Goal: Task Accomplishment & Management: Complete application form

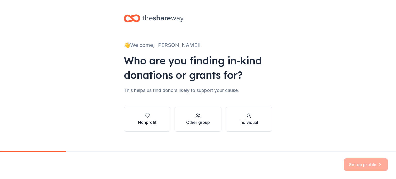
click at [154, 116] on div "button" at bounding box center [147, 115] width 19 height 5
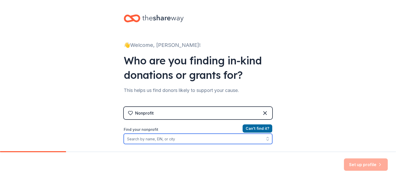
click at [194, 138] on input "Find your nonprofit" at bounding box center [198, 139] width 149 height 10
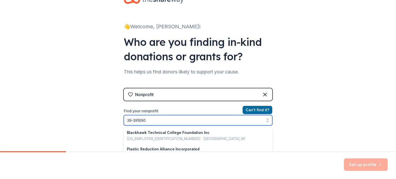
type input "39-3916904"
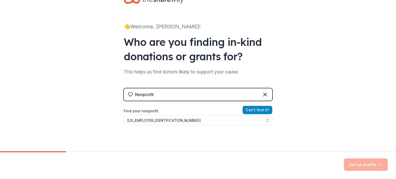
click at [253, 112] on button "Can ' t find it?" at bounding box center [258, 110] width 30 height 8
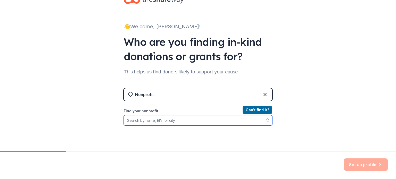
click at [203, 120] on input "Find your nonprofit" at bounding box center [198, 120] width 149 height 10
type input "Toms River Seahawks"
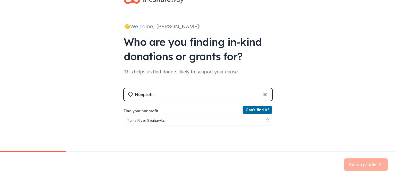
click at [207, 95] on div "Nonprofit" at bounding box center [198, 94] width 149 height 12
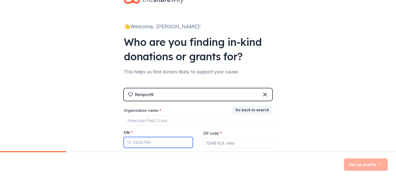
drag, startPoint x: 167, startPoint y: 142, endPoint x: 135, endPoint y: 144, distance: 32.0
click at [135, 144] on input "EIN *" at bounding box center [158, 142] width 69 height 11
type input "39-3916904"
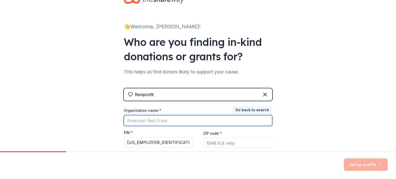
click at [153, 118] on input "Organization name *" at bounding box center [198, 120] width 149 height 11
type input "Toms River Seahawks a NJ Nonprofit"
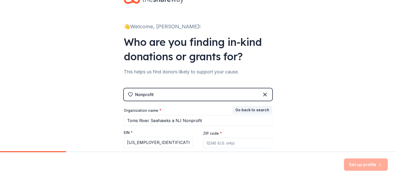
click at [208, 142] on input "ZIP code *" at bounding box center [237, 143] width 69 height 10
type input "08742"
click at [289, 123] on div "👋 Welcome, Heather! Who are you finding in-kind donations or grants for? This h…" at bounding box center [198, 87] width 396 height 212
click at [358, 164] on button "Set up profile" at bounding box center [366, 165] width 44 height 12
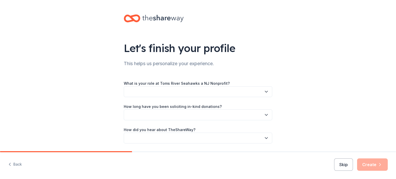
click at [230, 92] on button "button" at bounding box center [198, 91] width 149 height 11
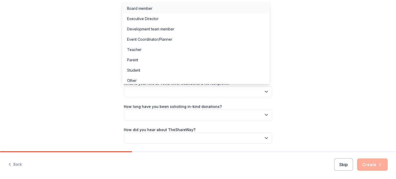
click at [162, 10] on div "Board member" at bounding box center [196, 8] width 146 height 10
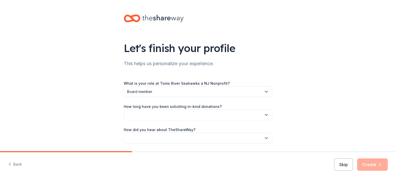
click at [187, 114] on button "button" at bounding box center [198, 115] width 149 height 11
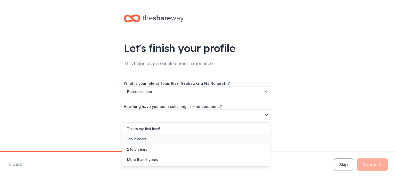
click at [142, 137] on div "1 to 2 years" at bounding box center [136, 139] width 19 height 6
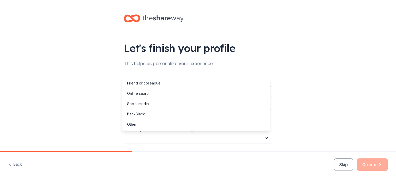
click at [149, 137] on button "button" at bounding box center [198, 138] width 149 height 11
click at [143, 93] on div "Online search" at bounding box center [138, 93] width 23 height 6
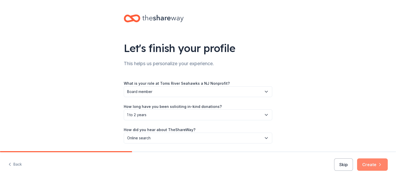
click at [366, 166] on button "Create" at bounding box center [372, 165] width 31 height 12
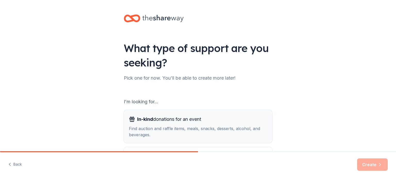
click at [232, 128] on div "Find auction and raffle items, meals, snacks, desserts, alcohol, and beverages." at bounding box center [198, 132] width 138 height 12
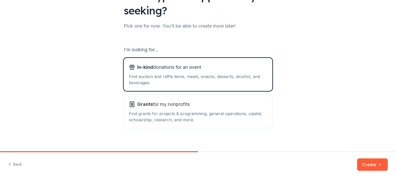
scroll to position [56, 0]
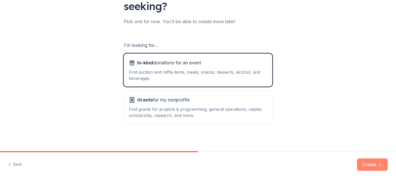
click at [371, 163] on button "Create" at bounding box center [372, 165] width 31 height 12
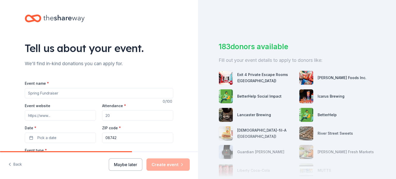
click at [80, 96] on input "Event name *" at bounding box center [99, 93] width 149 height 10
type input "TR Seahawks Gift Auction"
click at [65, 116] on input "Event website" at bounding box center [60, 115] width 71 height 10
type input "www.trseahawks.com"
drag, startPoint x: 112, startPoint y: 117, endPoint x: 99, endPoint y: 115, distance: 13.3
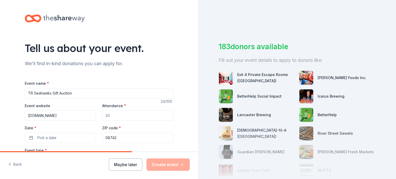
click at [99, 115] on div "Event website www.trseahawks.com Attendance * Date * Pick a date ZIP code * 087…" at bounding box center [99, 123] width 149 height 40
type input "150"
click at [64, 138] on button "Pick a date" at bounding box center [60, 138] width 71 height 10
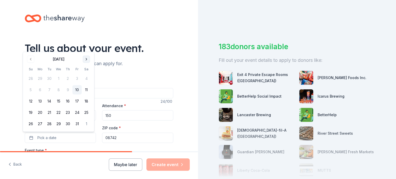
click at [85, 61] on button "Go to next month" at bounding box center [86, 59] width 7 height 7
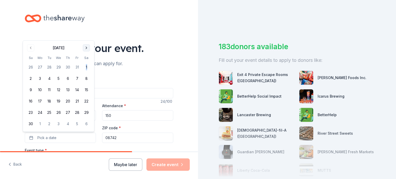
click at [85, 61] on tbody "26 27 28 29 30 31 1 2 3 4 5 6 7 8 9 10 11 12 13 14 15 16 17 18 19 20 21 22 23 2…" at bounding box center [58, 95] width 65 height 68
click at [86, 48] on button "Go to next month" at bounding box center [86, 47] width 7 height 7
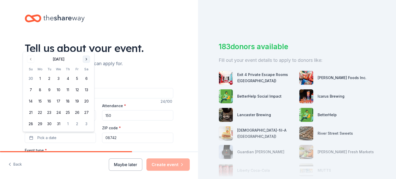
click at [87, 58] on button "Go to next month" at bounding box center [86, 59] width 7 height 7
click at [87, 122] on button "28" at bounding box center [86, 123] width 9 height 9
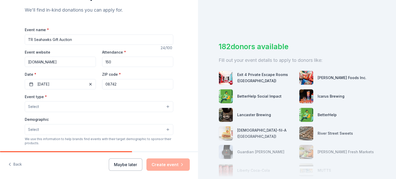
scroll to position [58, 0]
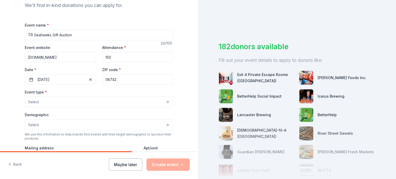
drag, startPoint x: 120, startPoint y: 82, endPoint x: 102, endPoint y: 80, distance: 17.8
click at [102, 80] on input "08742" at bounding box center [137, 80] width 71 height 10
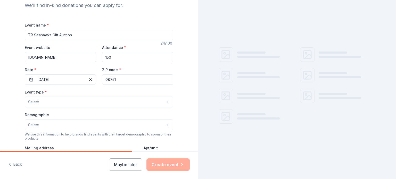
type input "08751"
click at [57, 101] on button "Select" at bounding box center [99, 102] width 149 height 11
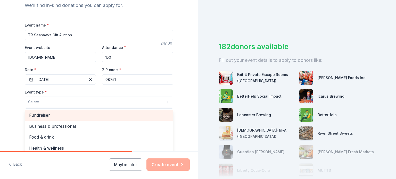
click at [51, 113] on span "Fundraiser" at bounding box center [99, 115] width 140 height 7
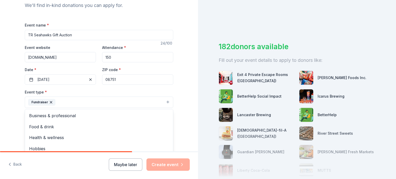
click at [3, 106] on div "Tell us about your event. We'll find in-kind donations you can apply for. Event…" at bounding box center [99, 114] width 198 height 344
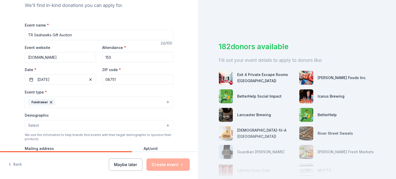
click at [69, 129] on button "Select" at bounding box center [99, 125] width 149 height 11
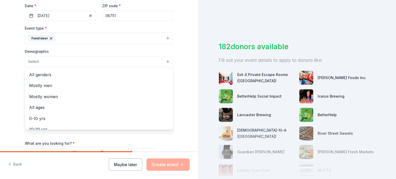
scroll to position [124, 0]
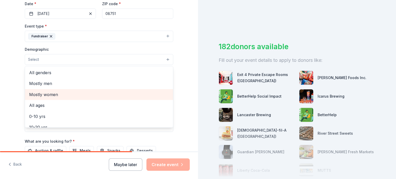
click at [64, 96] on span "Mostly women" at bounding box center [99, 94] width 140 height 7
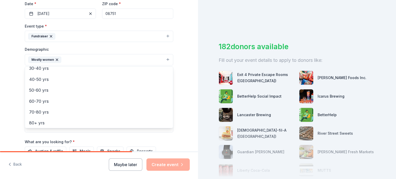
scroll to position [72, 0]
click at [4, 89] on div "Tell us about your event. We'll find in-kind donations you can apply for. Event…" at bounding box center [99, 48] width 198 height 344
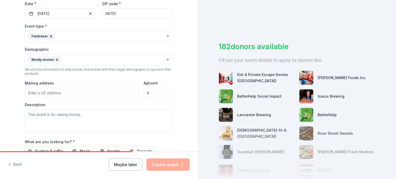
click at [60, 93] on input "Mailing address" at bounding box center [82, 93] width 115 height 10
click at [69, 92] on input "710 Atlantic Avenue" at bounding box center [82, 93] width 115 height 10
type input "710 Atlantic Avenue, Point Pleasant Beach, NJ, 08742"
click at [59, 115] on textarea at bounding box center [99, 120] width 149 height 23
click at [143, 113] on textarea "This is our primary fund raiser for the year. We supplement regis" at bounding box center [99, 120] width 149 height 23
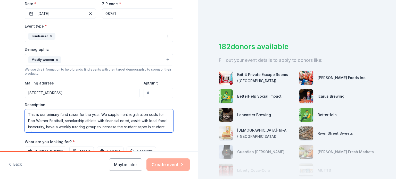
scroll to position [3, 0]
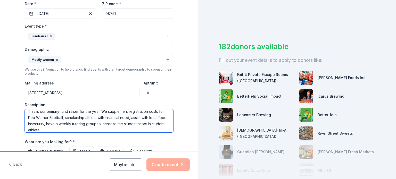
click at [91, 119] on textarea "This is our primary fund raiser for the year. We supplement registration costs …" at bounding box center [99, 120] width 149 height 23
click at [91, 117] on textarea "This is our primary fund raiser for the year. We supplement registration costs …" at bounding box center [99, 120] width 149 height 23
click at [151, 124] on textarea "This is our primary fund raiser for the year. We supplement registration costs …" at bounding box center [99, 120] width 149 height 23
click at [52, 131] on textarea "This is our primary fund raiser for the year. We supplement registration costs …" at bounding box center [99, 120] width 149 height 23
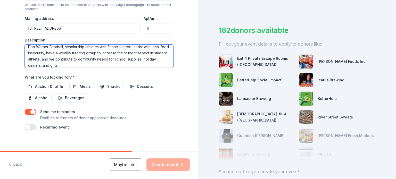
scroll to position [191, 0]
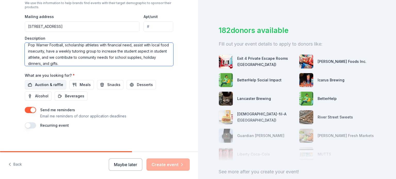
type textarea "This is our primary fund raiser for the year. We supplement registration costs …"
click at [46, 83] on span "Auction & raffle" at bounding box center [49, 85] width 28 height 6
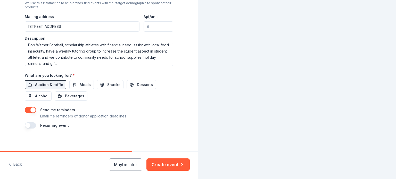
scroll to position [0, 0]
click at [37, 101] on div "Event name * TR Seahawks Gift Auction 24 /100 Event website www.trseahawks.com …" at bounding box center [99, 8] width 149 height 239
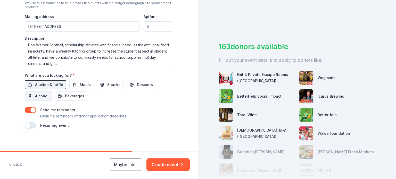
click at [38, 98] on span "Alcohol" at bounding box center [41, 96] width 13 height 6
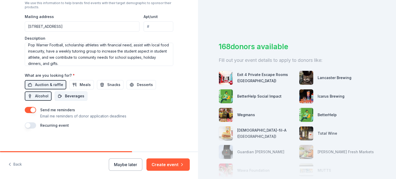
click at [74, 98] on span "Beverages" at bounding box center [74, 96] width 19 height 6
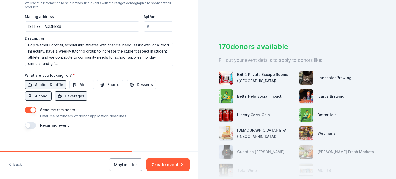
click at [35, 125] on div "Recurring event" at bounding box center [99, 125] width 149 height 6
click at [31, 125] on button "button" at bounding box center [30, 125] width 11 height 6
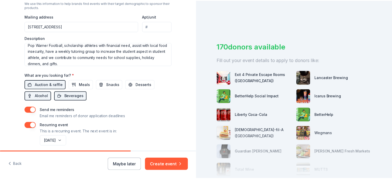
scroll to position [211, 0]
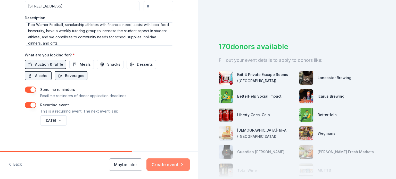
click at [173, 159] on button "Create event" at bounding box center [167, 165] width 43 height 12
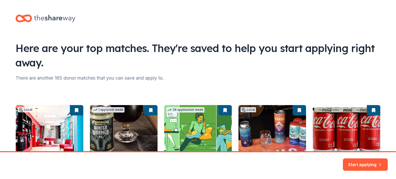
drag, startPoint x: 394, startPoint y: 46, endPoint x: 393, endPoint y: 76, distance: 30.2
click at [393, 76] on html "Here are your top matches. They're saved to help you start applying right away.…" at bounding box center [198, 89] width 396 height 179
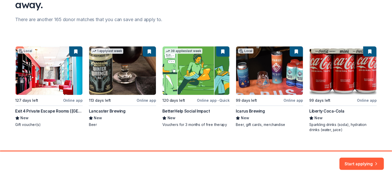
scroll to position [60, 0]
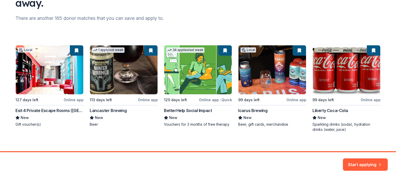
click at [38, 71] on div "Local 127 days left Online app Exit 4 Private Escape Rooms (Toms River NJ) New …" at bounding box center [197, 88] width 365 height 87
click at [70, 99] on div "Local 127 days left Online app Exit 4 Private Escape Rooms (Toms River NJ) New …" at bounding box center [197, 88] width 365 height 87
click at [373, 162] on button "Start applying" at bounding box center [365, 161] width 45 height 12
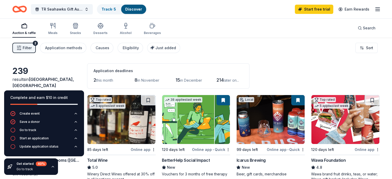
click at [52, 166] on icon "button" at bounding box center [53, 166] width 2 height 1
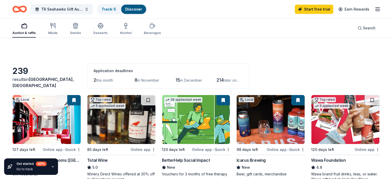
scroll to position [59, 0]
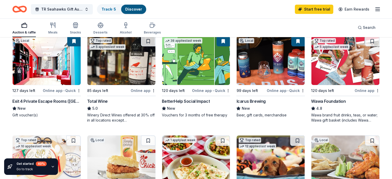
click at [57, 101] on div "Exit 4 Private Escape Rooms (Toms River NJ)" at bounding box center [46, 101] width 69 height 6
click at [142, 88] on div "Online app" at bounding box center [143, 90] width 25 height 6
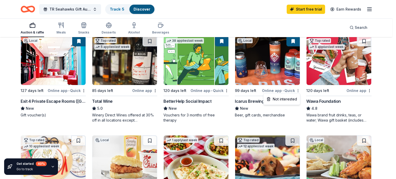
click at [297, 90] on html "TR Seahawks Gift Auction Track · 5 Discover Start free trial Earn Rewards Aucti…" at bounding box center [198, 30] width 396 height 179
click at [286, 90] on html "TR Seahawks Gift Auction Track · 5 Discover Start free trial Earn Rewards Aucti…" at bounding box center [198, 30] width 396 height 179
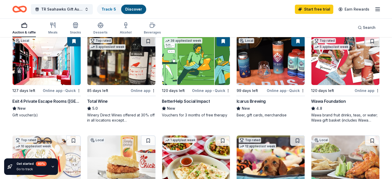
click at [274, 90] on div "Online app • Quick" at bounding box center [286, 90] width 38 height 6
click at [275, 91] on div "Online app • Quick" at bounding box center [286, 90] width 38 height 6
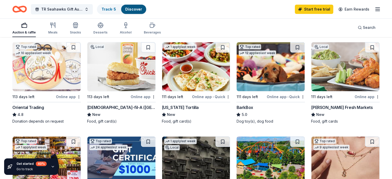
scroll to position [153, 0]
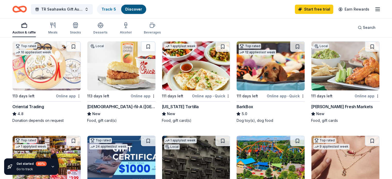
click at [72, 97] on div "Online app" at bounding box center [68, 96] width 25 height 6
click at [139, 95] on div "Online app" at bounding box center [143, 96] width 25 height 6
click at [142, 97] on div "Online app" at bounding box center [143, 96] width 25 height 6
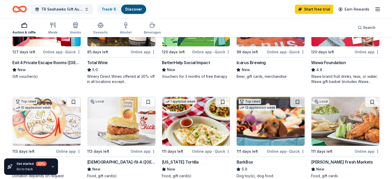
scroll to position [0, 0]
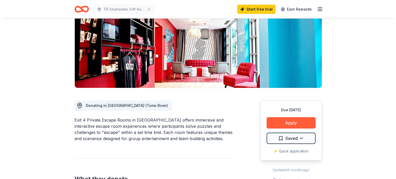
scroll to position [86, 0]
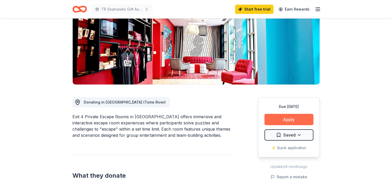
click at [290, 114] on button "Apply" at bounding box center [289, 119] width 49 height 11
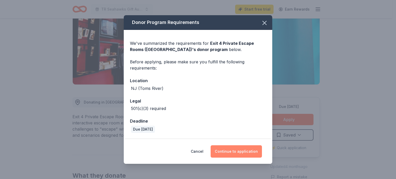
click at [231, 150] on button "Continue to application" at bounding box center [236, 151] width 51 height 12
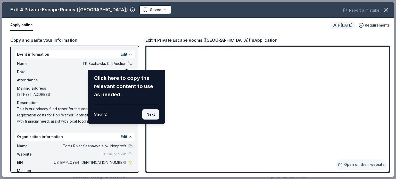
click at [150, 116] on button "Next" at bounding box center [150, 114] width 17 height 10
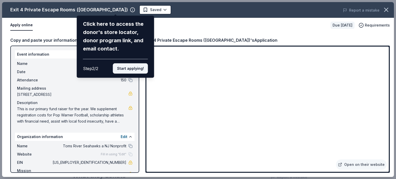
click at [136, 67] on button "Start applying!" at bounding box center [130, 68] width 35 height 10
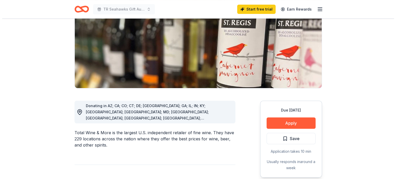
scroll to position [105, 0]
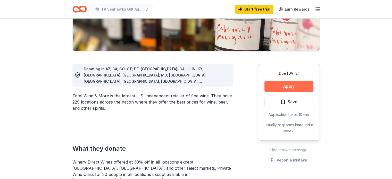
click at [275, 84] on button "Apply" at bounding box center [289, 86] width 49 height 11
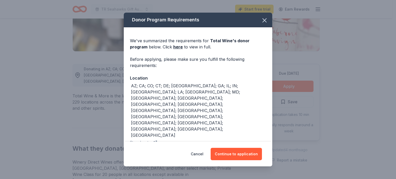
scroll to position [8, 0]
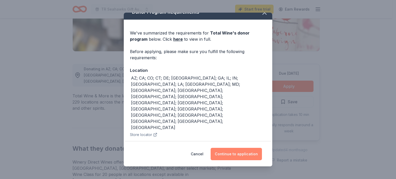
click at [237, 151] on button "Continue to application" at bounding box center [236, 154] width 51 height 12
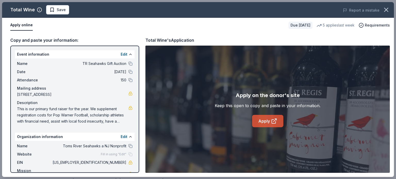
click at [267, 122] on link "Apply" at bounding box center [267, 121] width 31 height 12
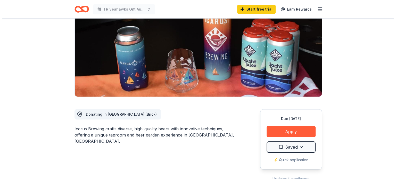
scroll to position [87, 0]
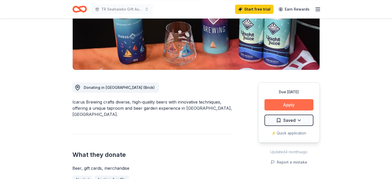
click at [295, 99] on button "Apply" at bounding box center [289, 104] width 49 height 11
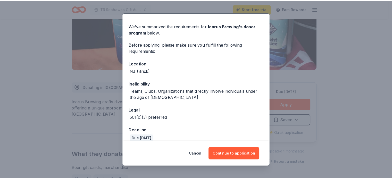
scroll to position [21, 0]
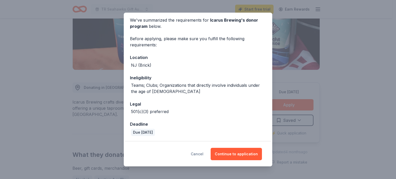
click at [201, 154] on button "Cancel" at bounding box center [197, 154] width 13 height 12
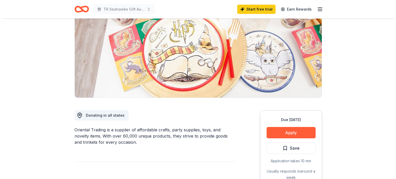
scroll to position [111, 0]
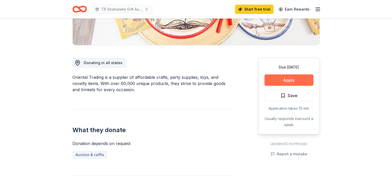
click at [301, 77] on button "Apply" at bounding box center [289, 80] width 49 height 11
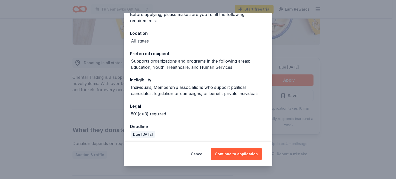
scroll to position [47, 0]
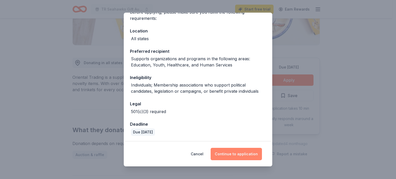
click at [236, 153] on button "Continue to application" at bounding box center [236, 154] width 51 height 12
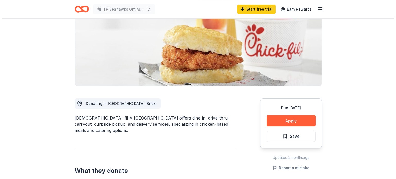
scroll to position [90, 0]
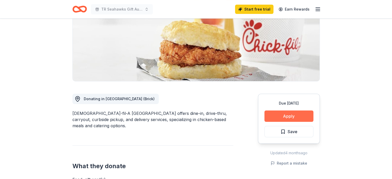
click at [286, 111] on button "Apply" at bounding box center [289, 116] width 49 height 11
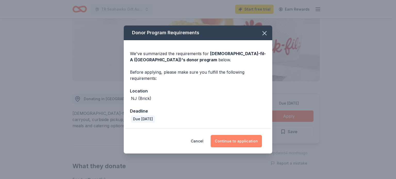
click at [239, 143] on button "Continue to application" at bounding box center [236, 141] width 51 height 12
